Goal: Navigation & Orientation: Find specific page/section

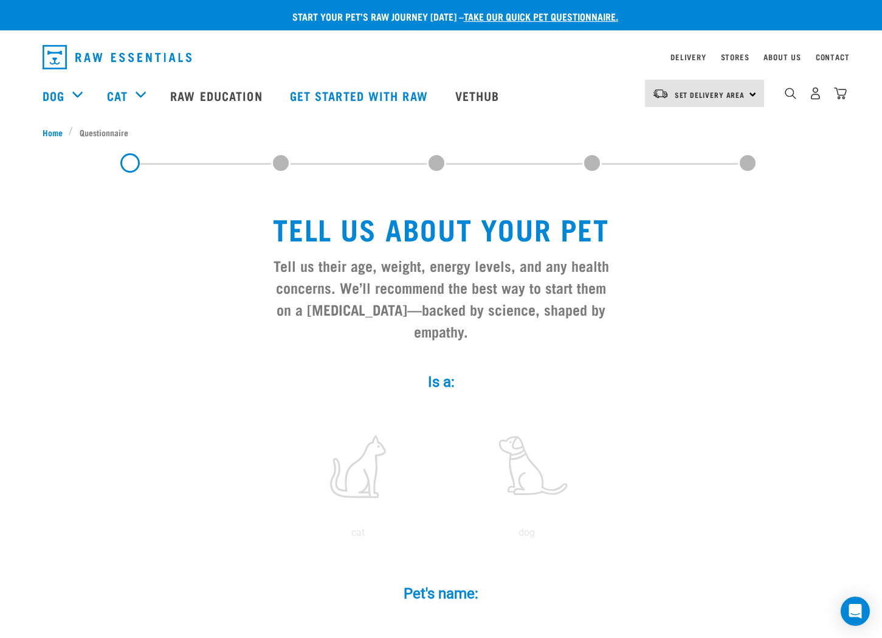
click at [134, 55] on img "dropdown navigation" at bounding box center [117, 57] width 149 height 24
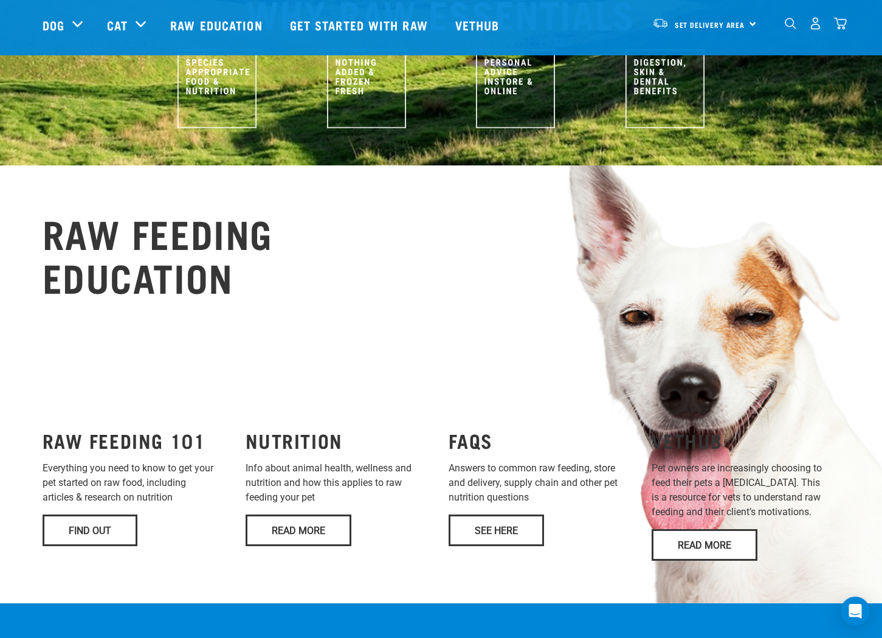
scroll to position [718, 0]
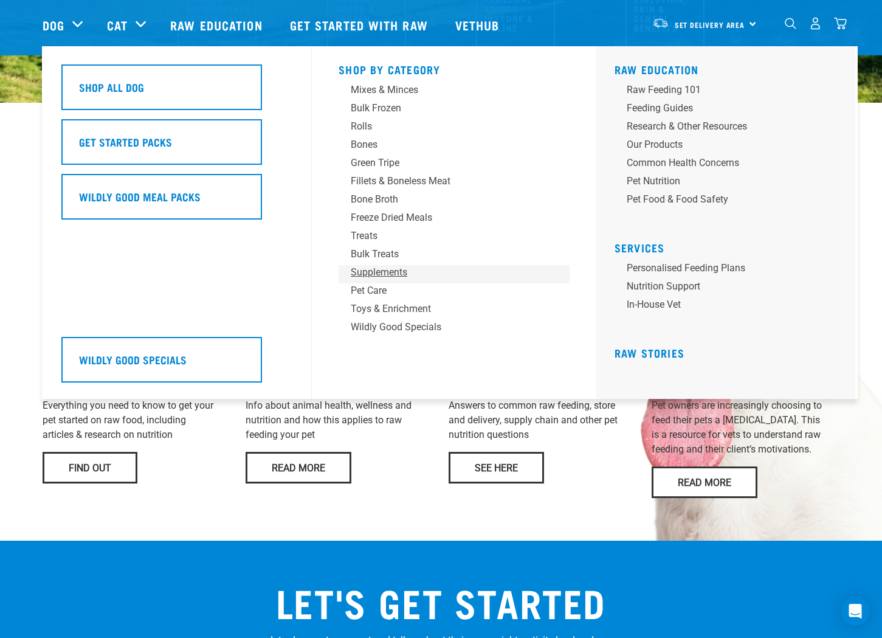
click at [381, 272] on div "Supplements" at bounding box center [446, 272] width 190 height 15
